Goal: Obtain resource: Download file/media

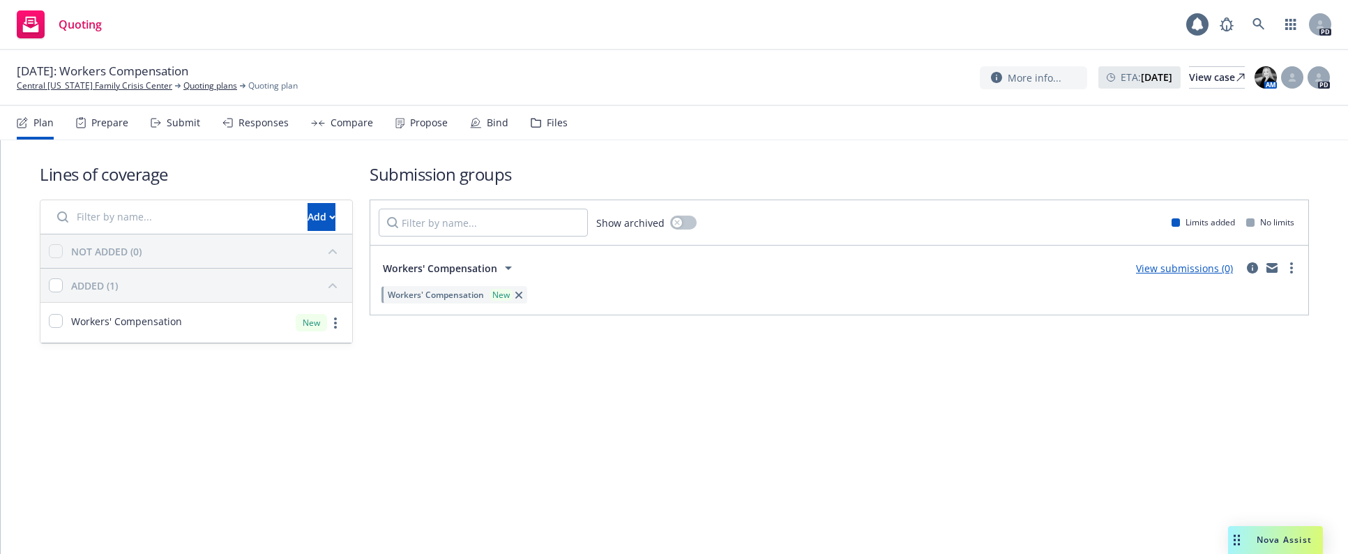
click at [1293, 527] on div "Nova Assist" at bounding box center [1275, 540] width 95 height 28
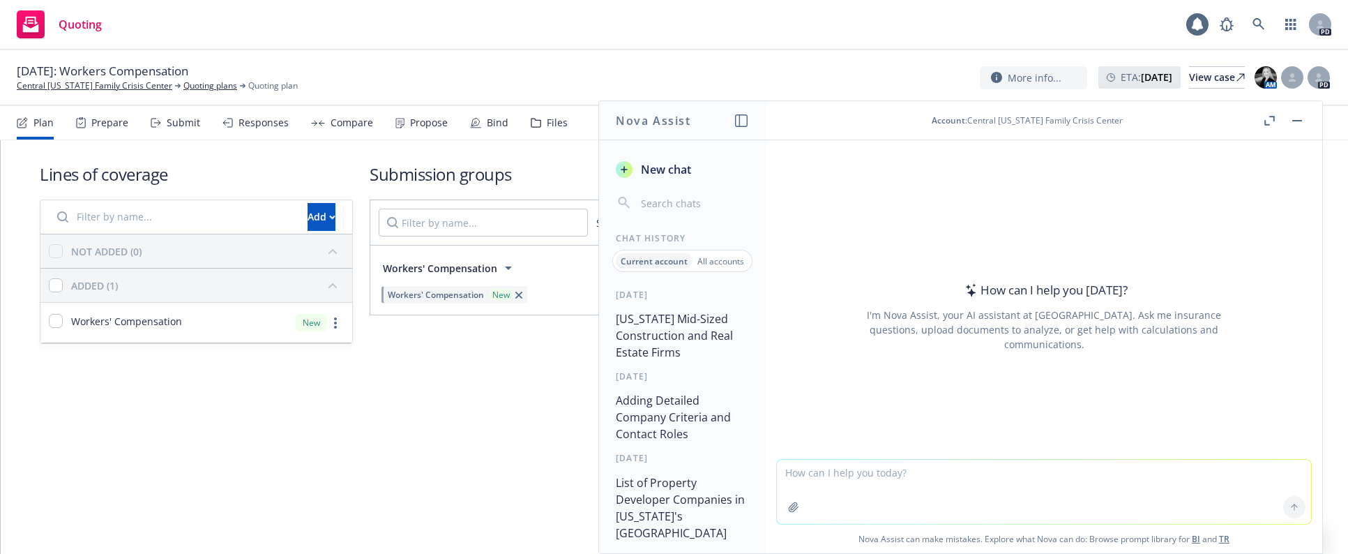
click at [683, 326] on button "[US_STATE] Mid-Sized Construction and Real Estate Firms" at bounding box center [682, 335] width 144 height 59
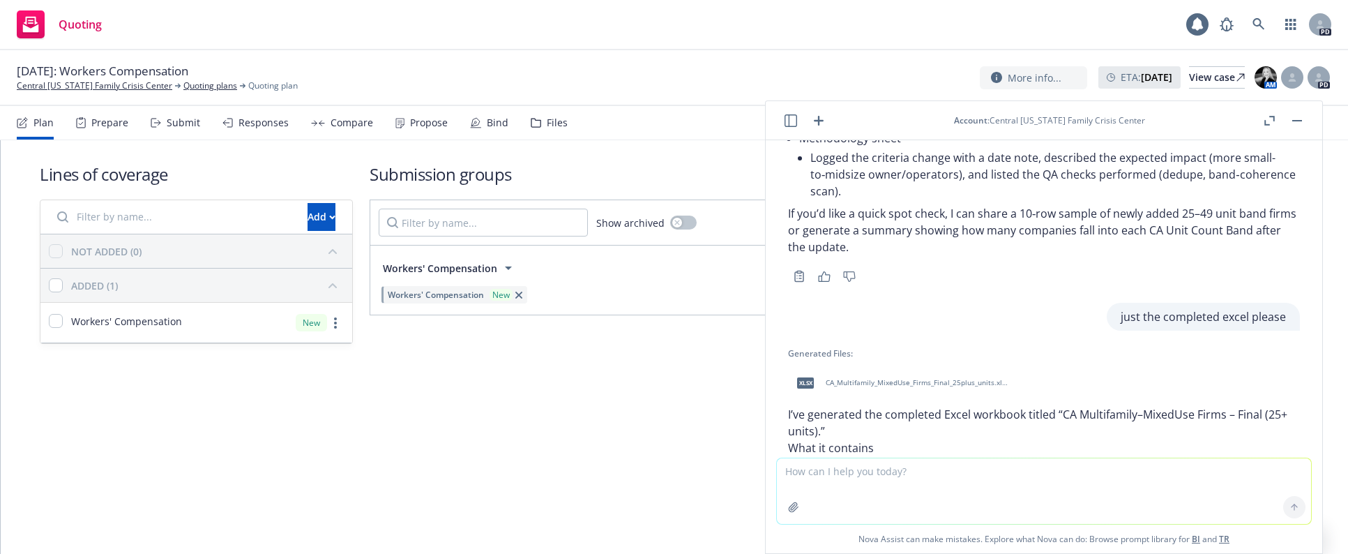
scroll to position [8156, 0]
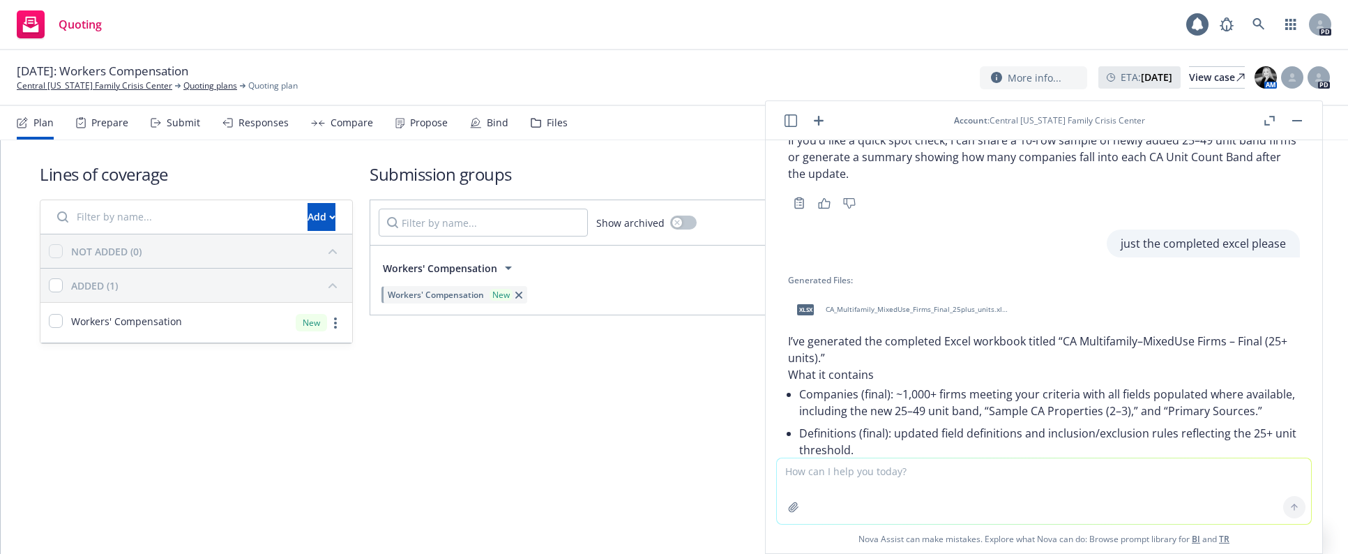
click at [869, 305] on span "CA_Multifamily_MixedUse_Firms_Final_25plus_units.xlsx" at bounding box center [917, 309] width 183 height 9
